Goal: Task Accomplishment & Management: Manage account settings

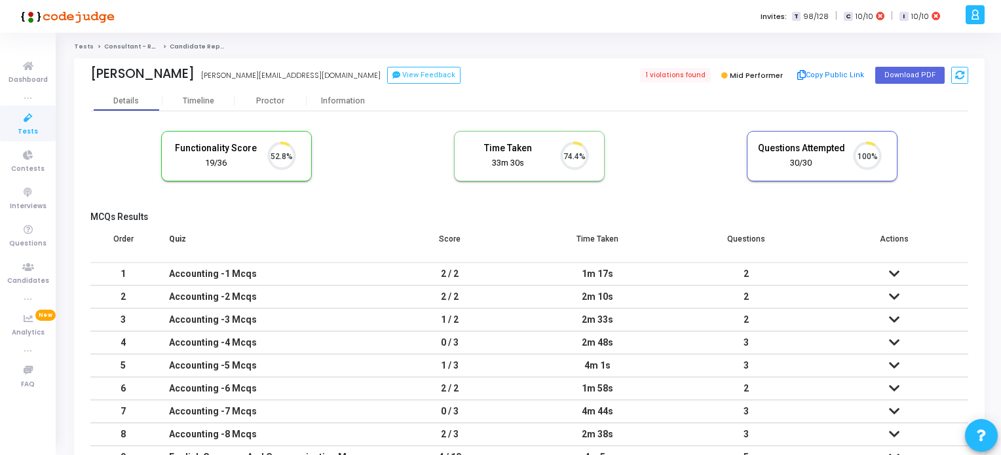
scroll to position [27, 33]
click at [199, 102] on div "Timeline" at bounding box center [198, 101] width 31 height 10
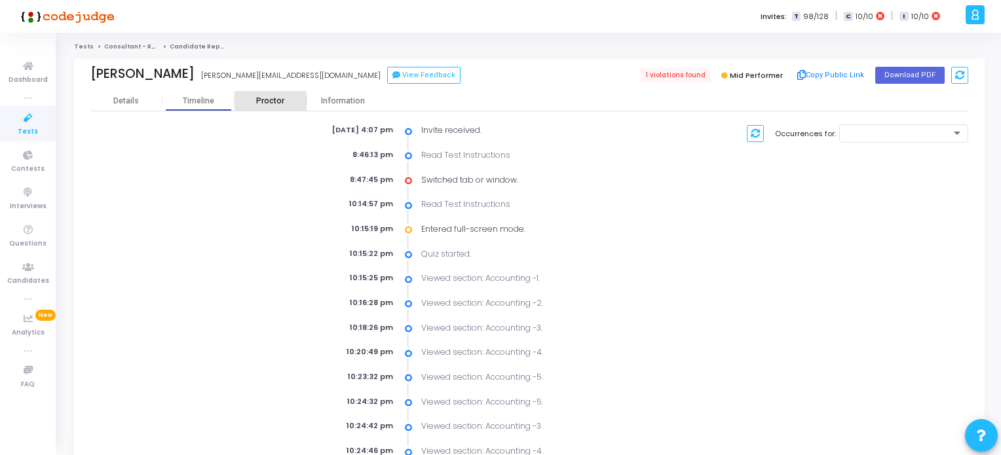
click at [264, 103] on div "Proctor" at bounding box center [271, 101] width 72 height 10
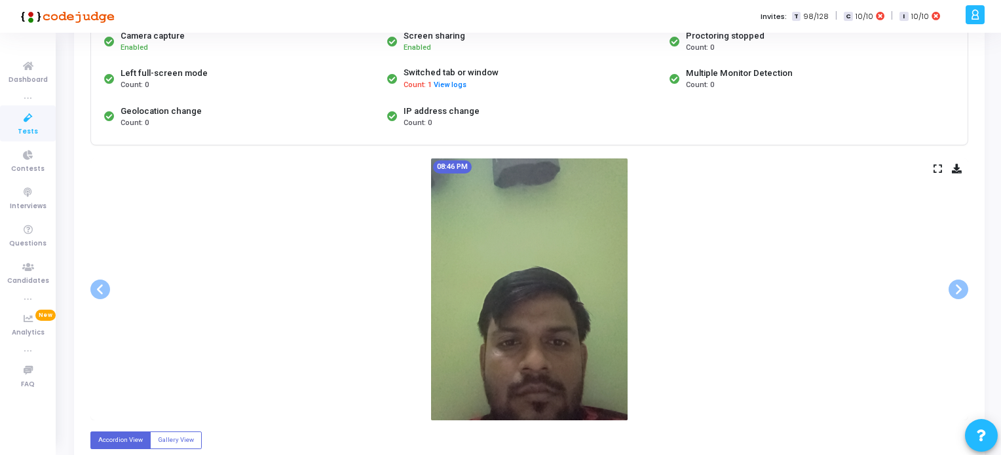
scroll to position [66, 0]
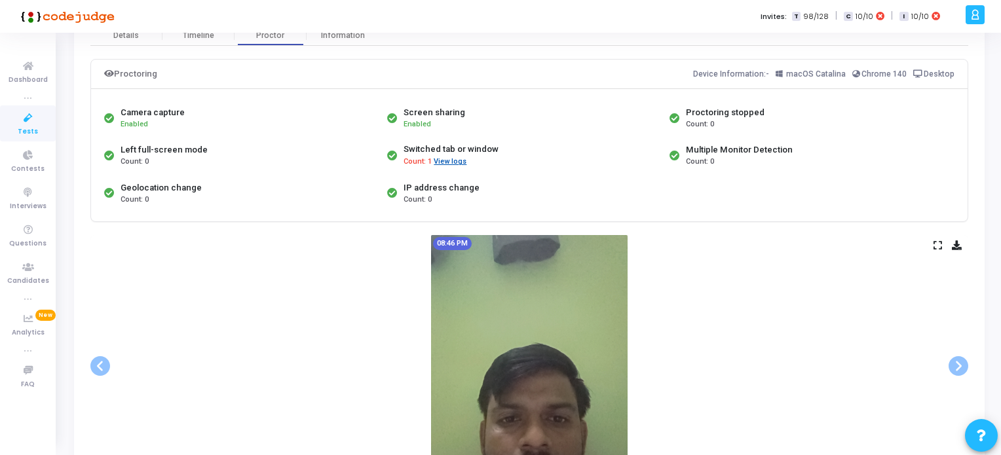
click at [448, 160] on button "View logs" at bounding box center [450, 162] width 34 height 12
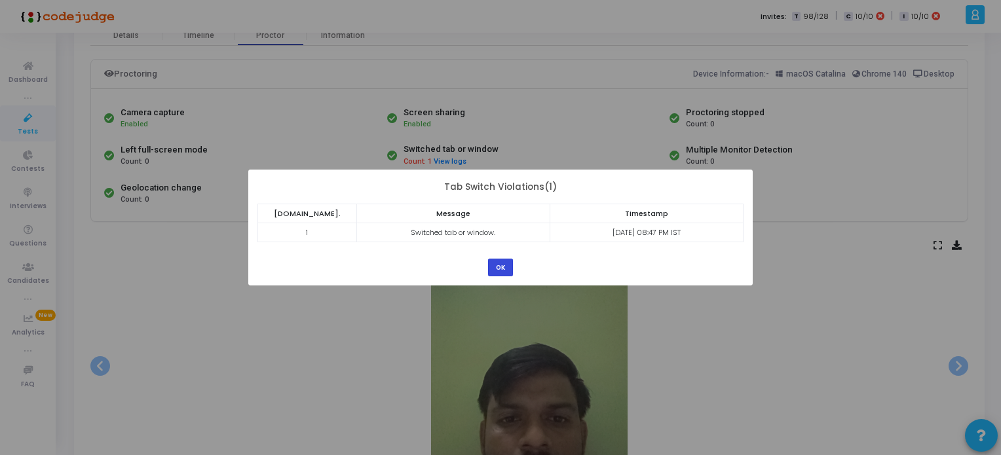
click at [503, 267] on button "OK" at bounding box center [500, 268] width 25 height 18
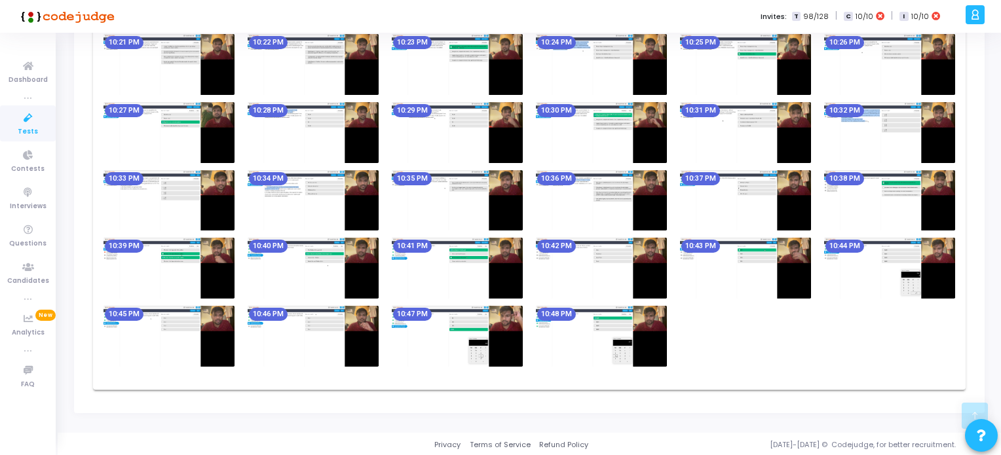
scroll to position [742, 0]
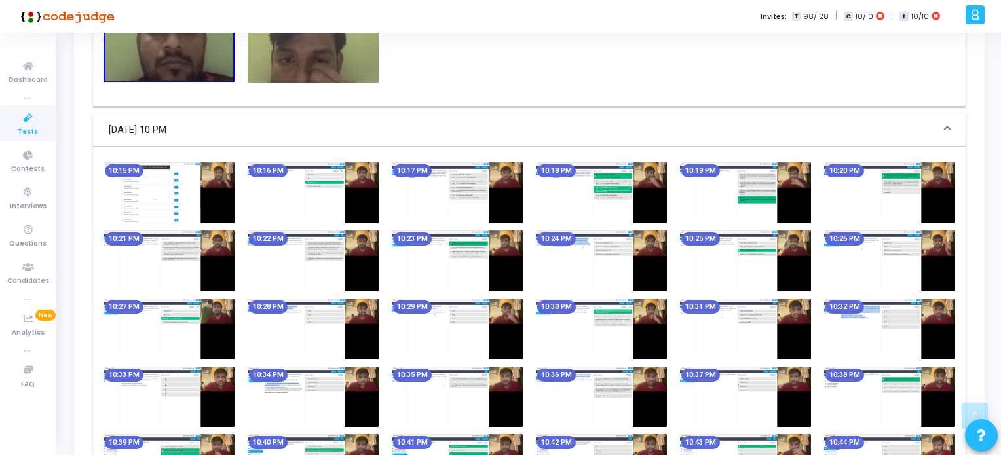
click at [178, 181] on img at bounding box center [169, 192] width 131 height 61
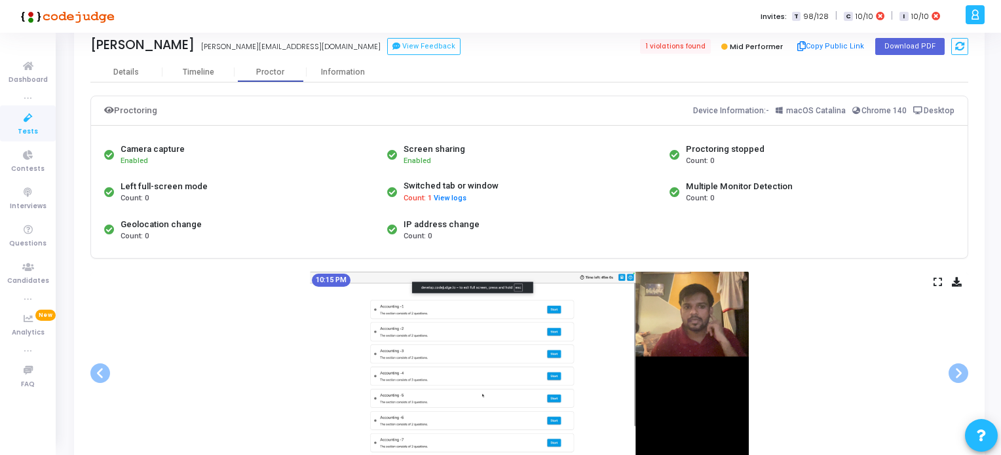
scroll to position [22, 0]
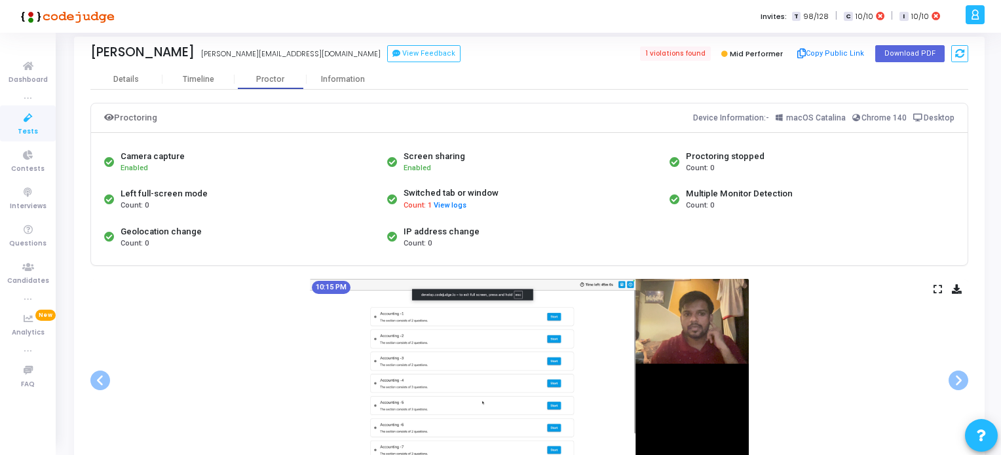
click at [31, 117] on icon at bounding box center [28, 118] width 28 height 16
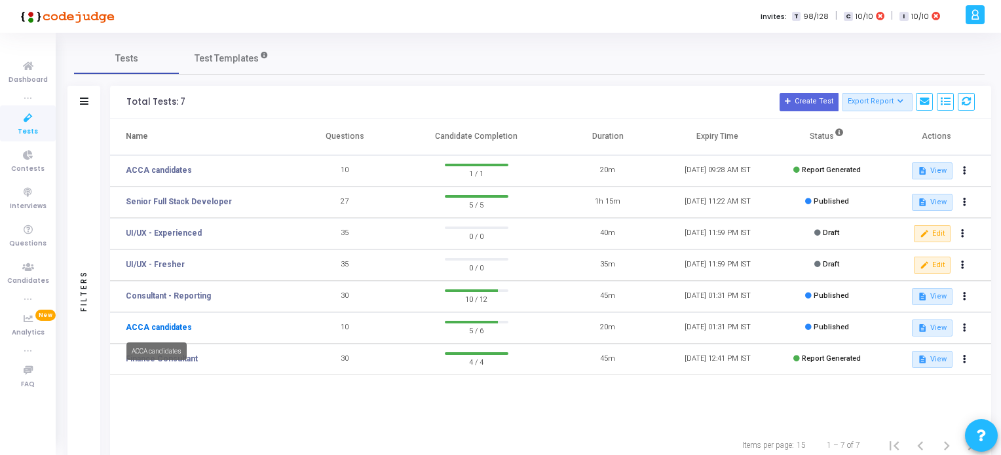
click at [153, 325] on link "ACCA candidates" at bounding box center [159, 328] width 66 height 12
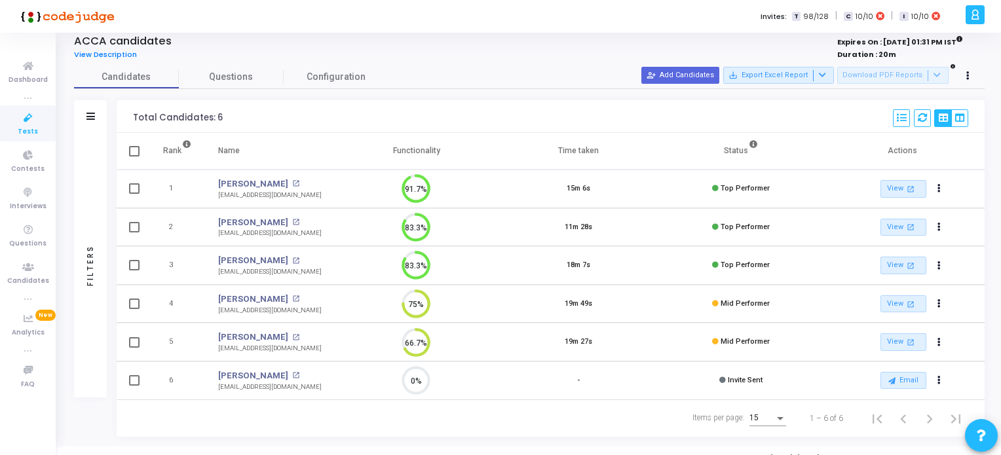
scroll to position [37, 0]
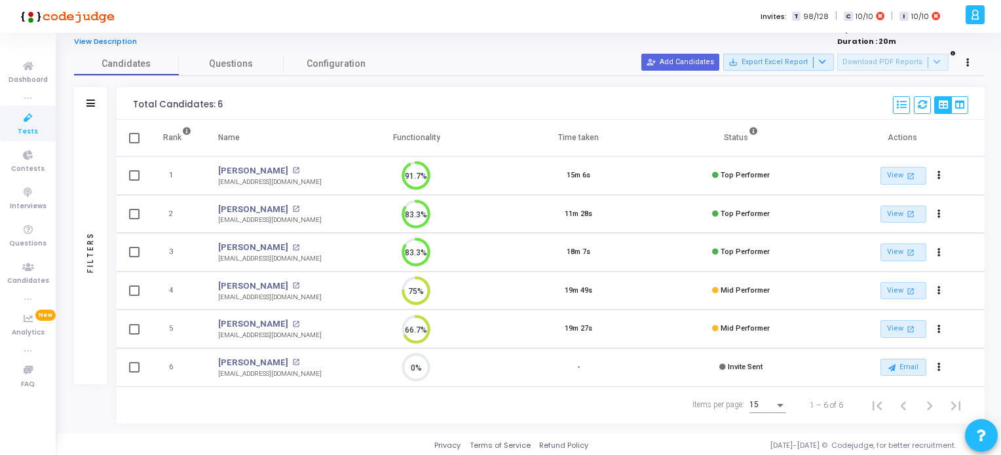
click at [33, 131] on span "Tests" at bounding box center [28, 131] width 20 height 11
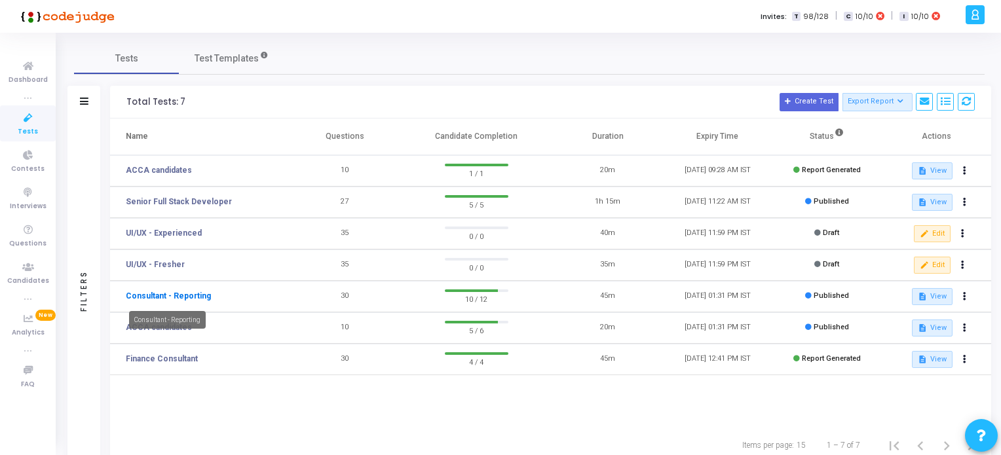
click at [185, 295] on link "Consultant - Reporting" at bounding box center [168, 296] width 85 height 12
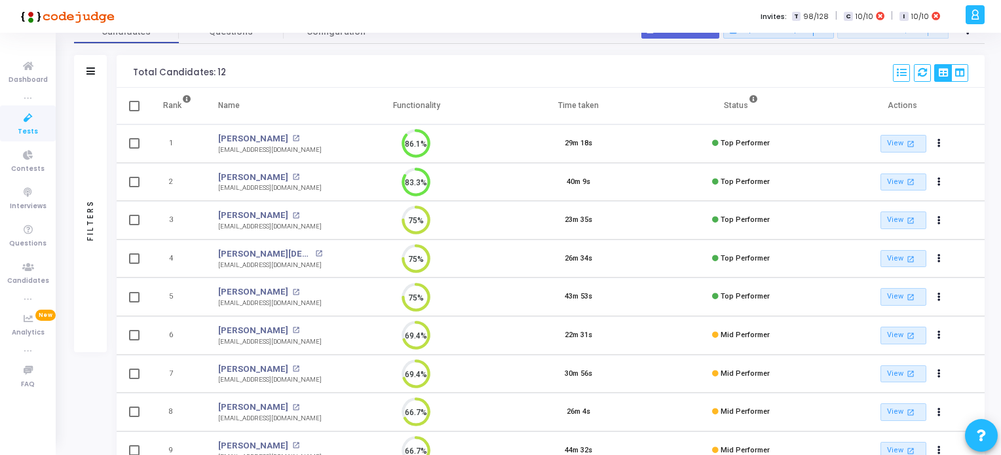
scroll to position [265, 0]
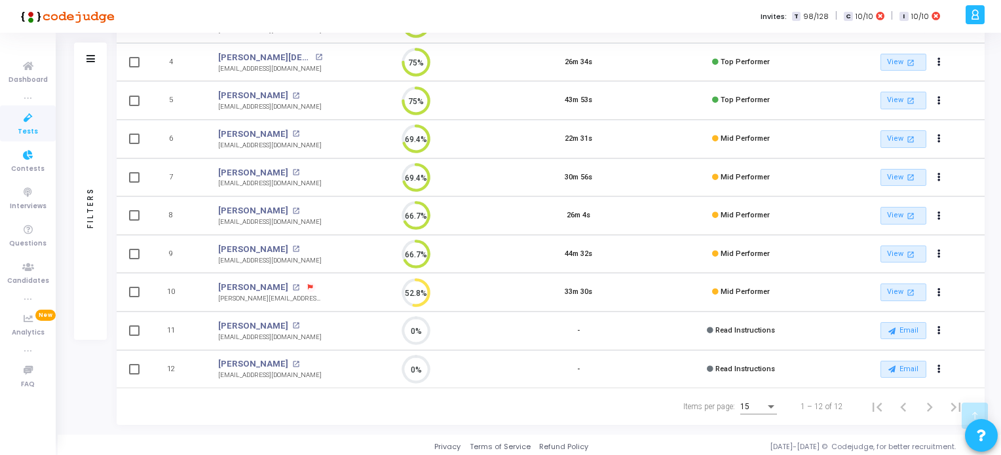
click at [24, 131] on span "Tests" at bounding box center [28, 131] width 20 height 11
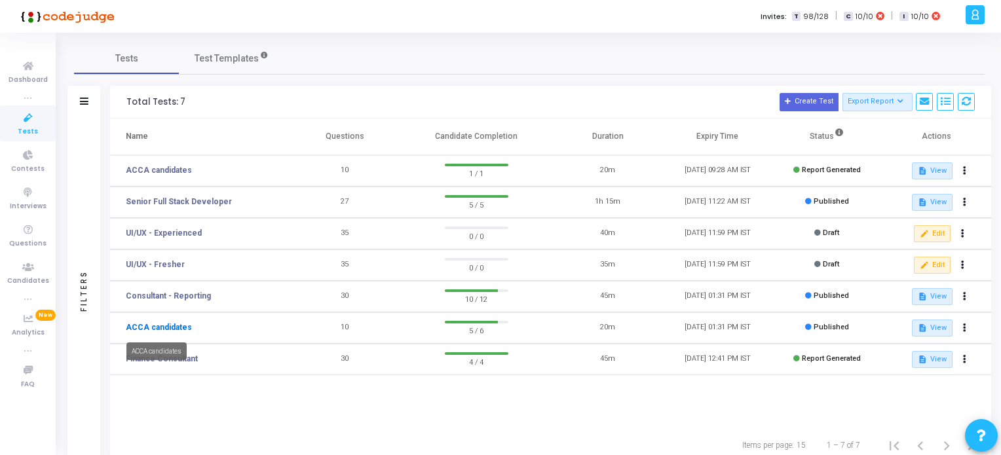
click at [159, 330] on link "ACCA candidates" at bounding box center [159, 328] width 66 height 12
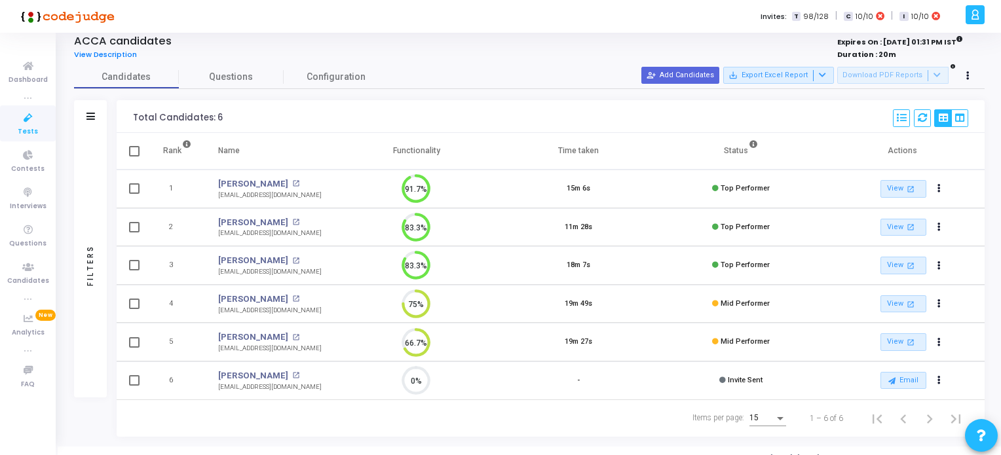
scroll to position [37, 0]
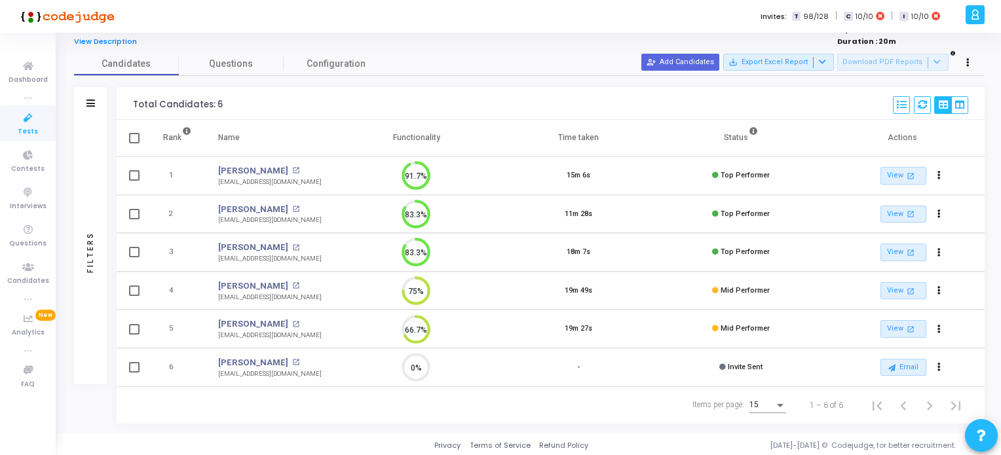
click at [25, 123] on icon at bounding box center [28, 118] width 28 height 16
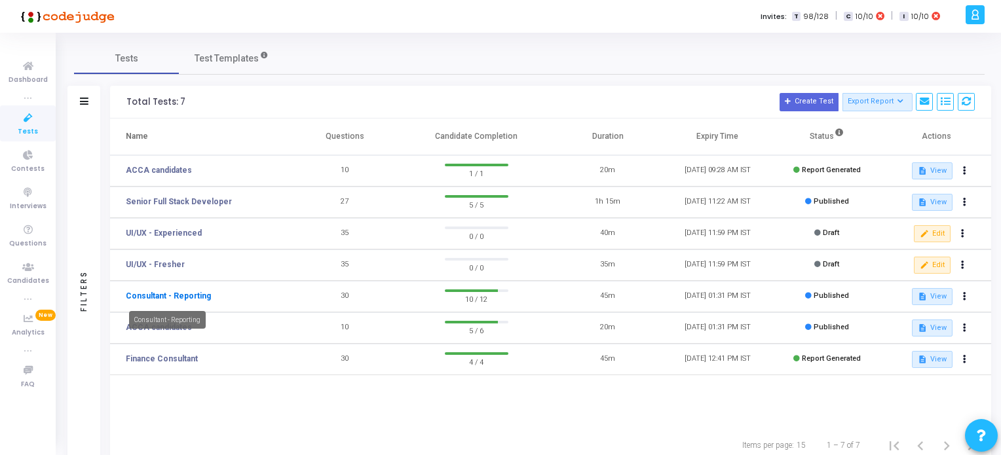
click at [180, 293] on link "Consultant - Reporting" at bounding box center [168, 296] width 85 height 12
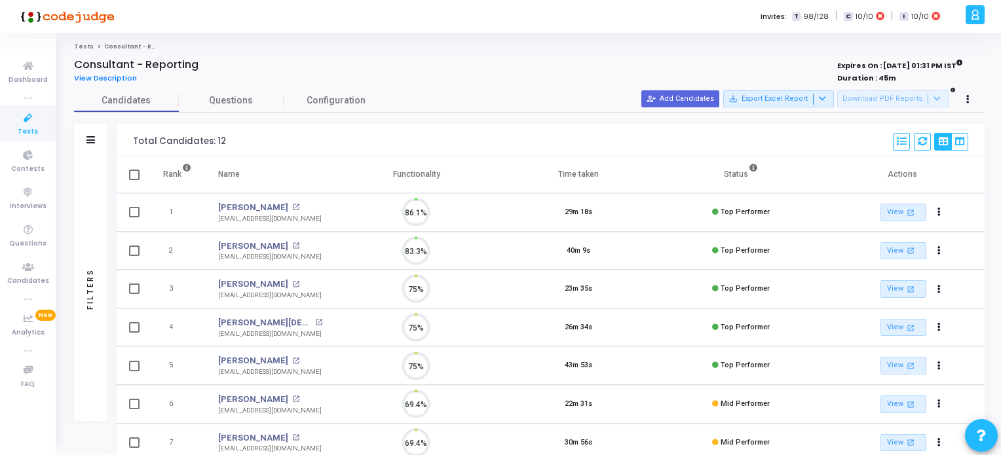
scroll to position [27, 33]
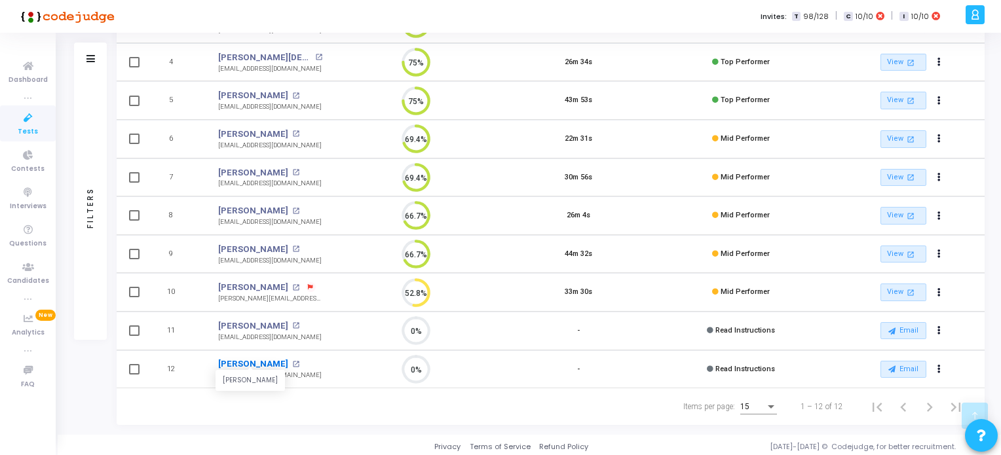
click at [253, 360] on link "[PERSON_NAME]" at bounding box center [253, 364] width 70 height 13
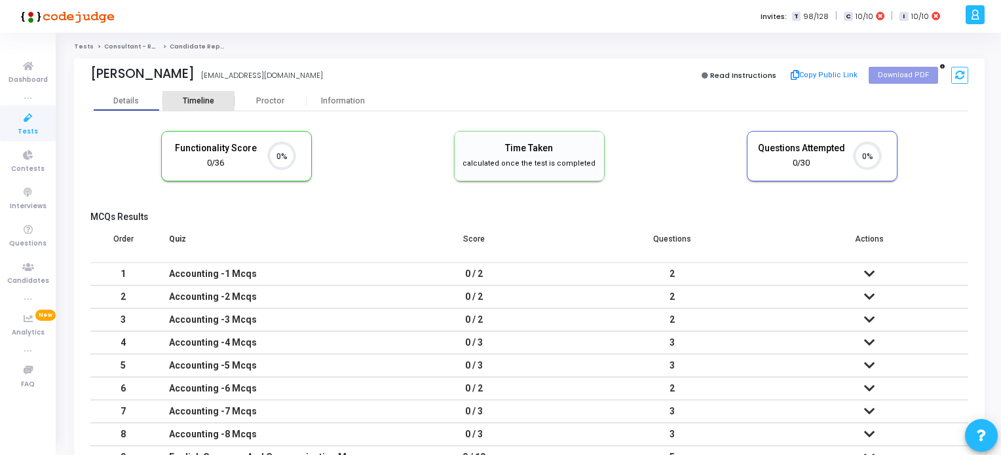
click at [204, 102] on div "Timeline" at bounding box center [198, 101] width 31 height 10
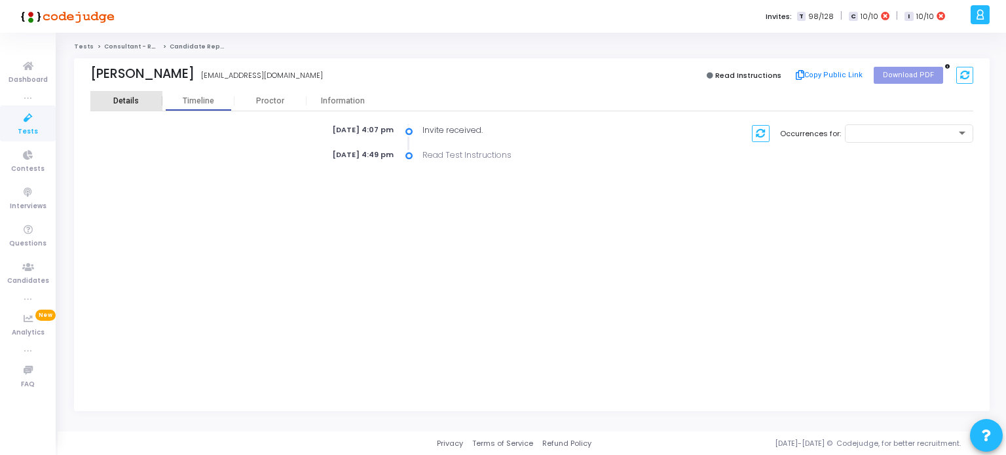
click at [130, 102] on div "Details" at bounding box center [126, 101] width 26 height 10
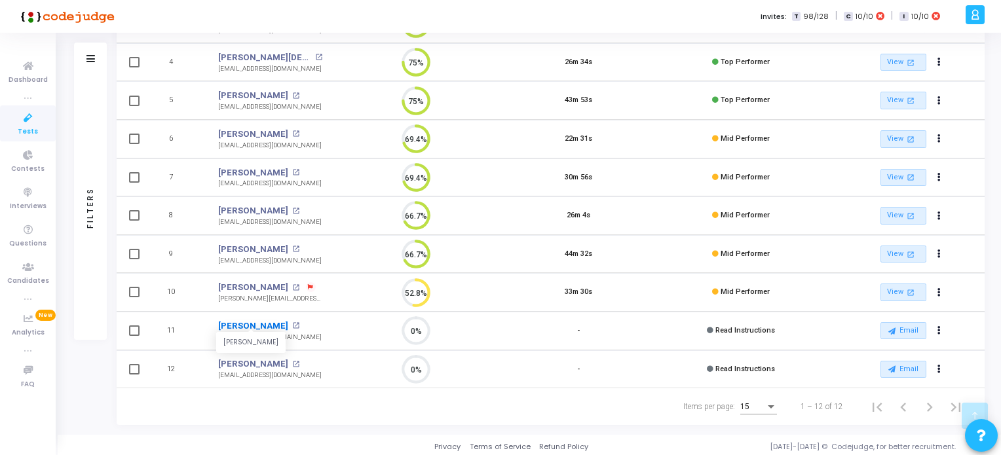
click at [252, 326] on link "[PERSON_NAME]" at bounding box center [253, 326] width 70 height 13
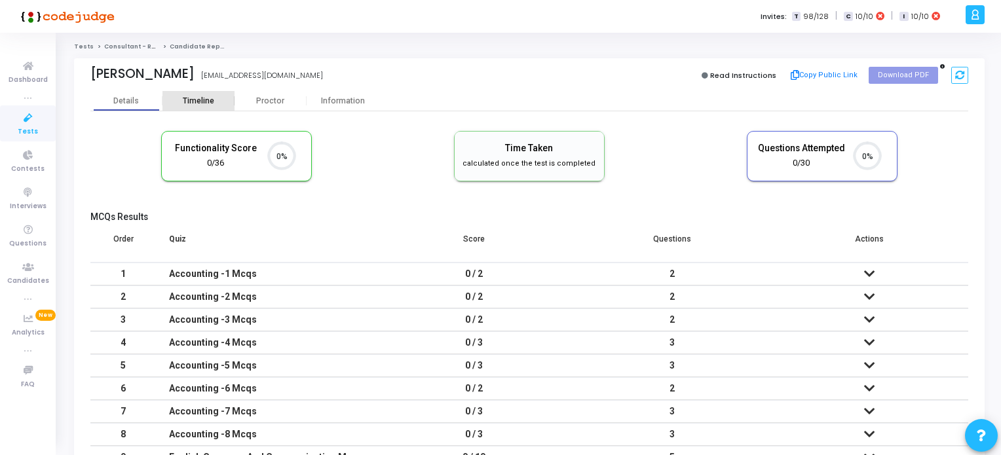
click at [192, 99] on div "Timeline" at bounding box center [198, 101] width 31 height 10
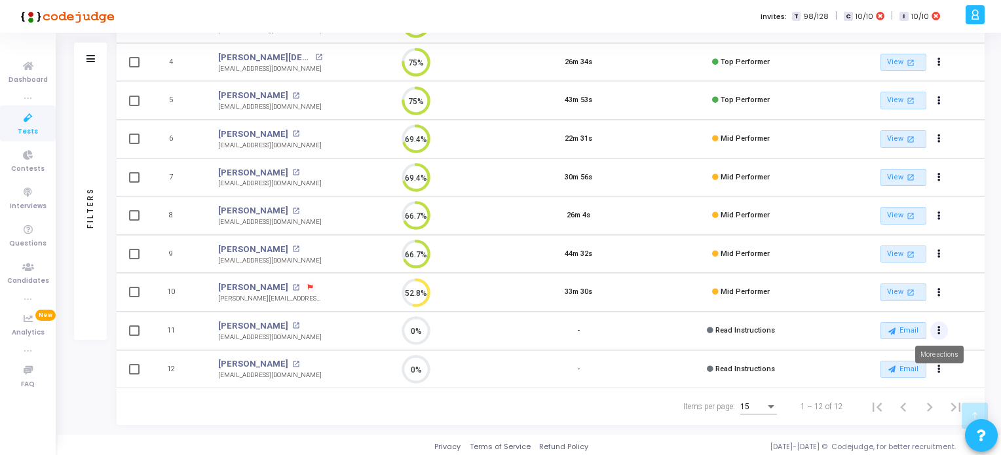
click at [940, 328] on icon "Actions" at bounding box center [938, 331] width 3 height 7
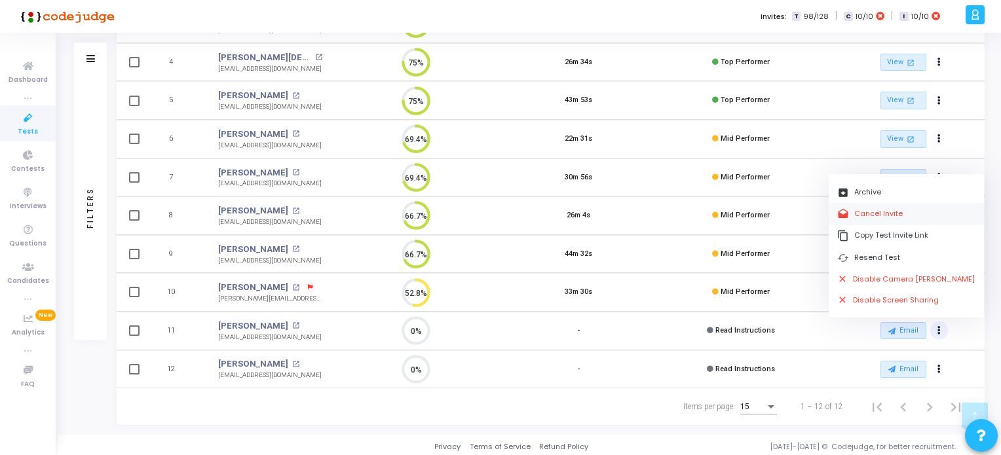
click at [876, 217] on button "drafts Cancel Invite" at bounding box center [906, 214] width 155 height 22
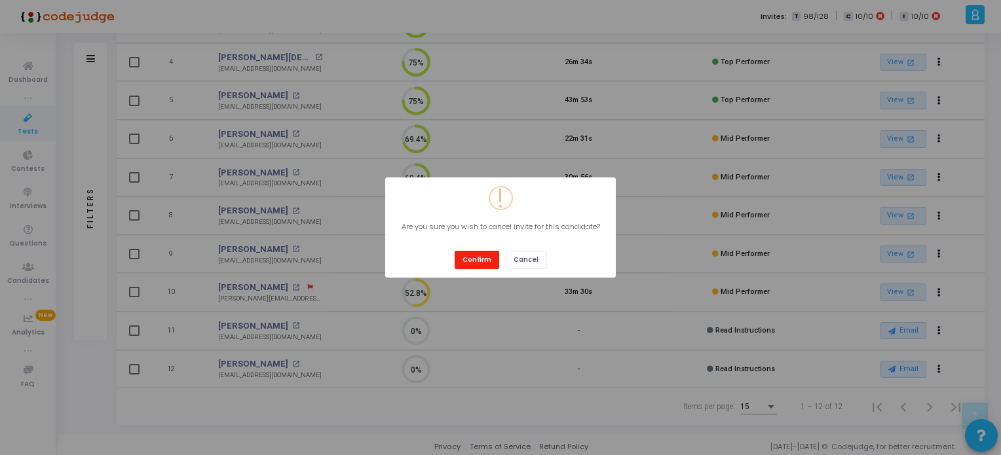
click at [483, 257] on button "Confirm" at bounding box center [477, 260] width 45 height 18
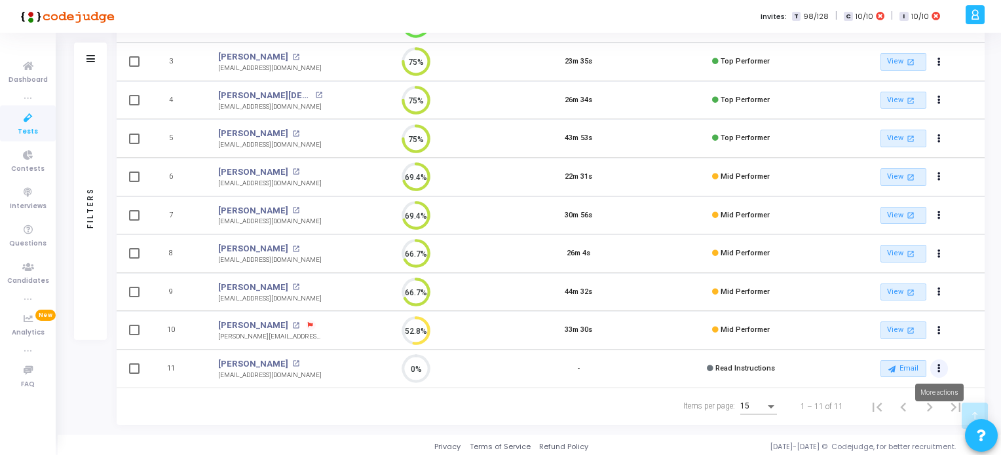
click at [938, 366] on icon "Actions" at bounding box center [938, 369] width 3 height 7
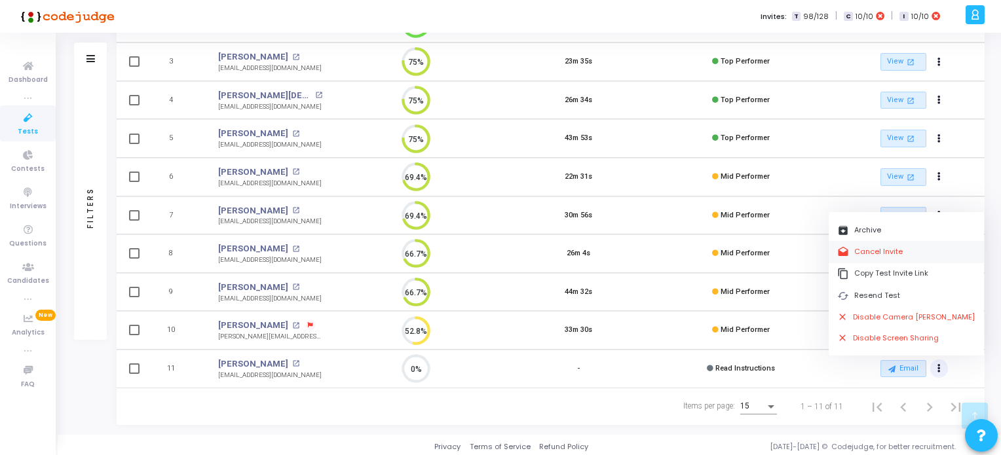
click at [859, 250] on button "drafts Cancel Invite" at bounding box center [906, 252] width 155 height 22
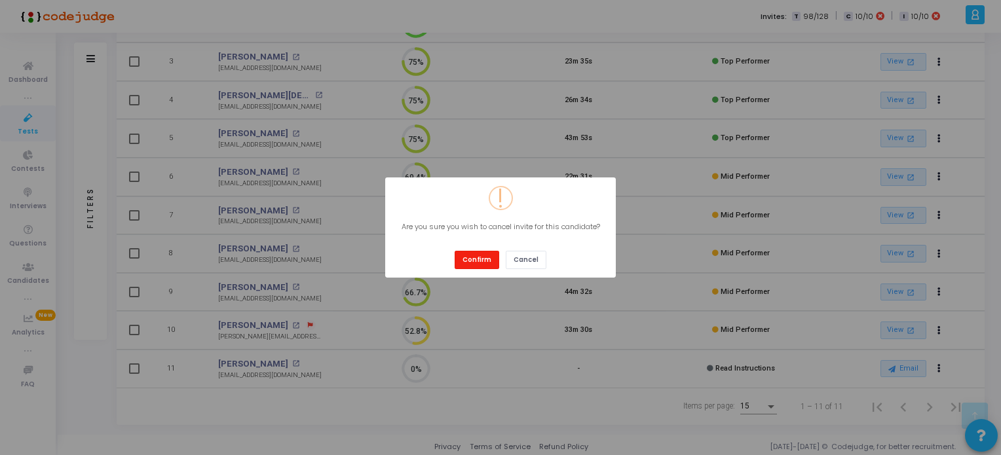
click at [475, 259] on button "Confirm" at bounding box center [477, 260] width 45 height 18
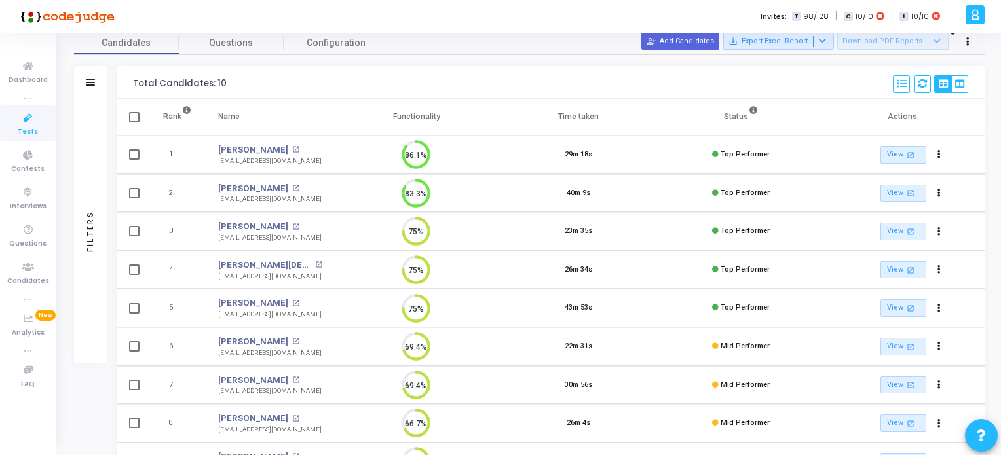
click at [24, 123] on icon at bounding box center [28, 118] width 28 height 16
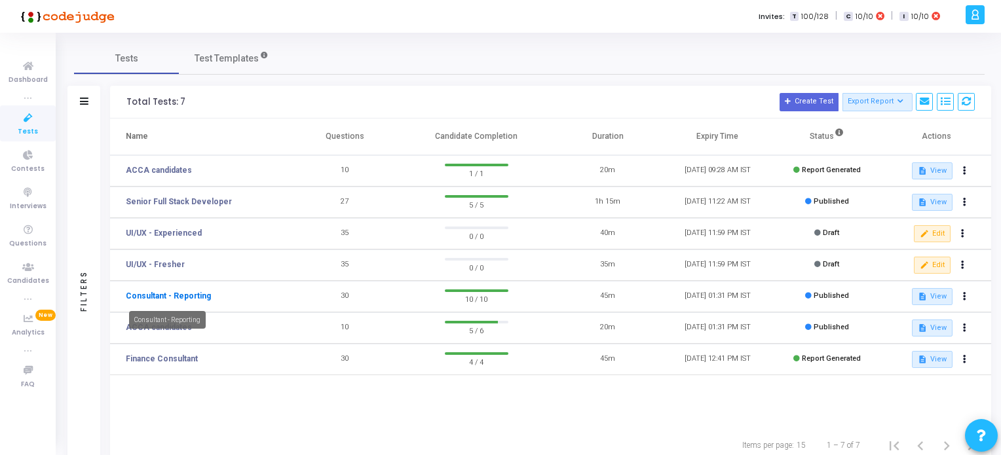
click at [181, 295] on link "Consultant - Reporting" at bounding box center [168, 296] width 85 height 12
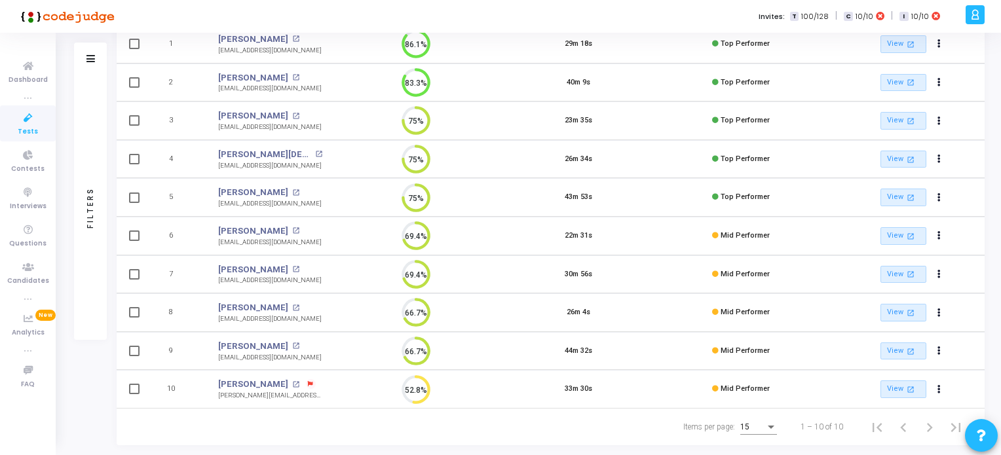
scroll to position [189, 0]
